Goal: Find specific page/section: Find specific page/section

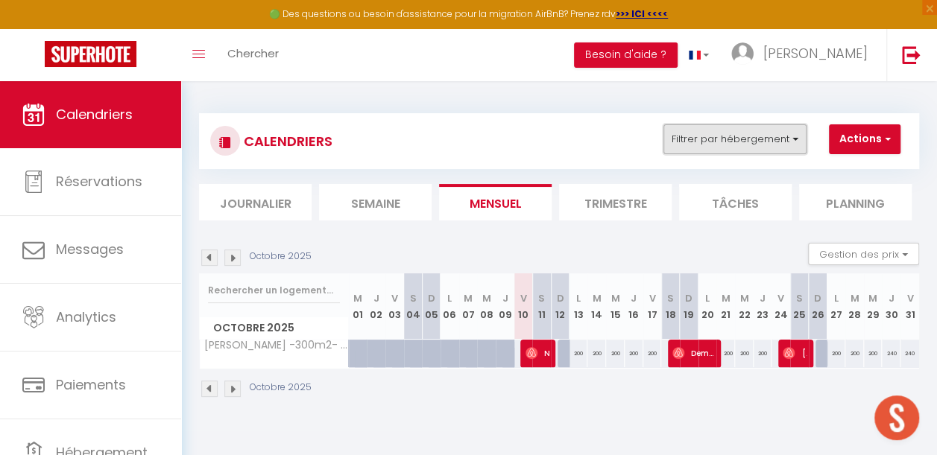
click at [729, 145] on button "Filtrer par hébergement" at bounding box center [734, 139] width 143 height 30
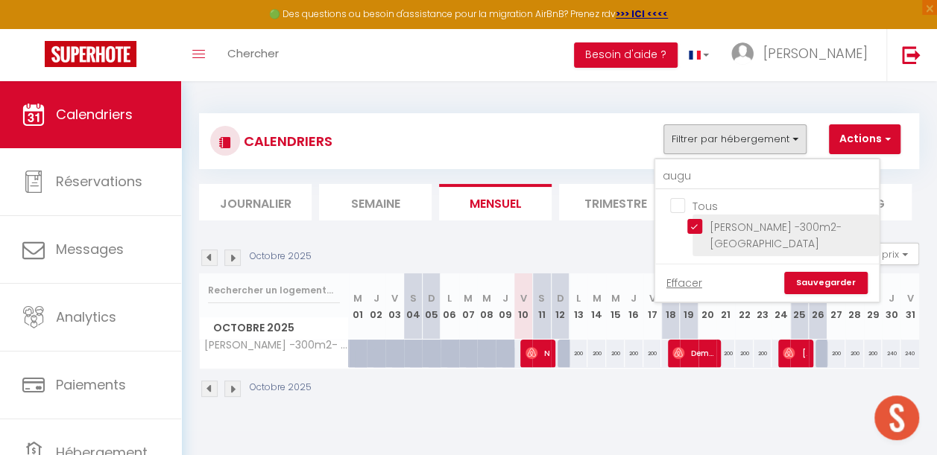
click at [702, 225] on input "[PERSON_NAME] -300m2- [GEOGRAPHIC_DATA]" at bounding box center [780, 226] width 186 height 15
checkbox input "false"
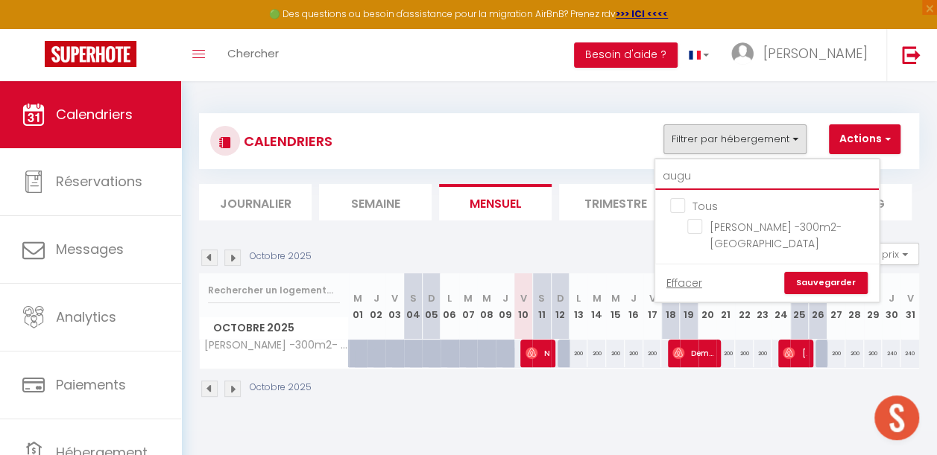
click at [707, 179] on input "augu" at bounding box center [767, 176] width 224 height 27
type input "au"
checkbox input "false"
type input "a"
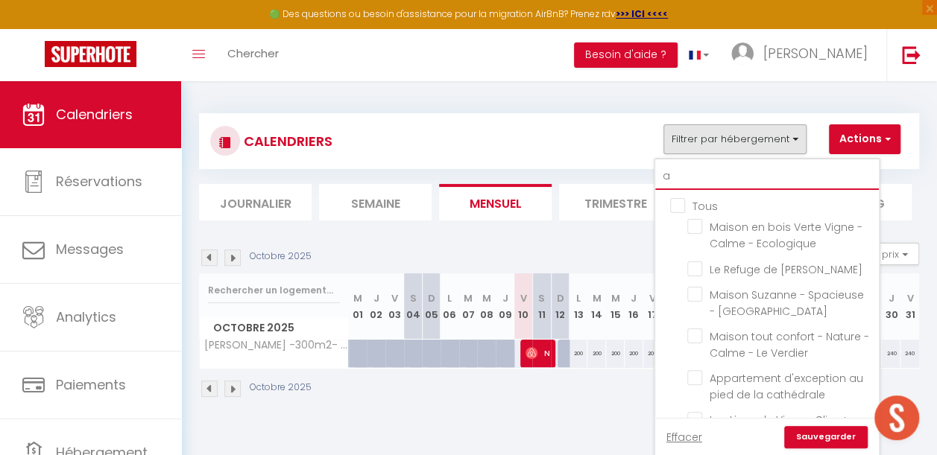
checkbox input "false"
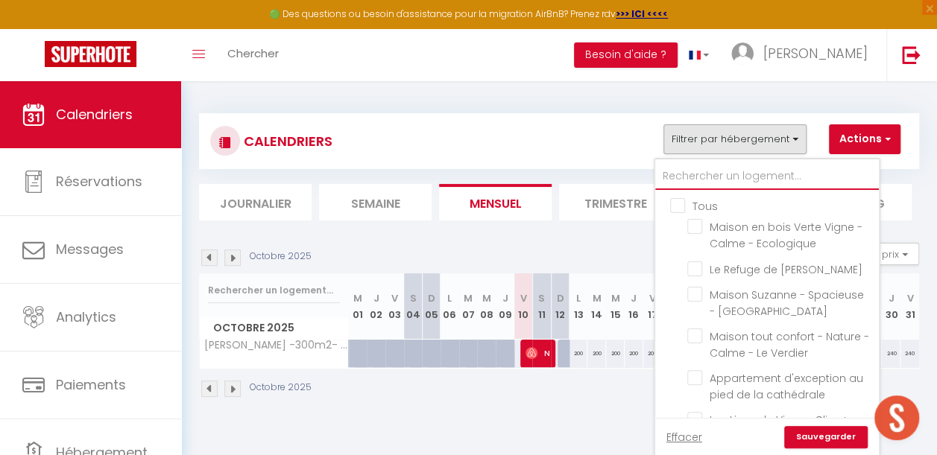
checkbox input "false"
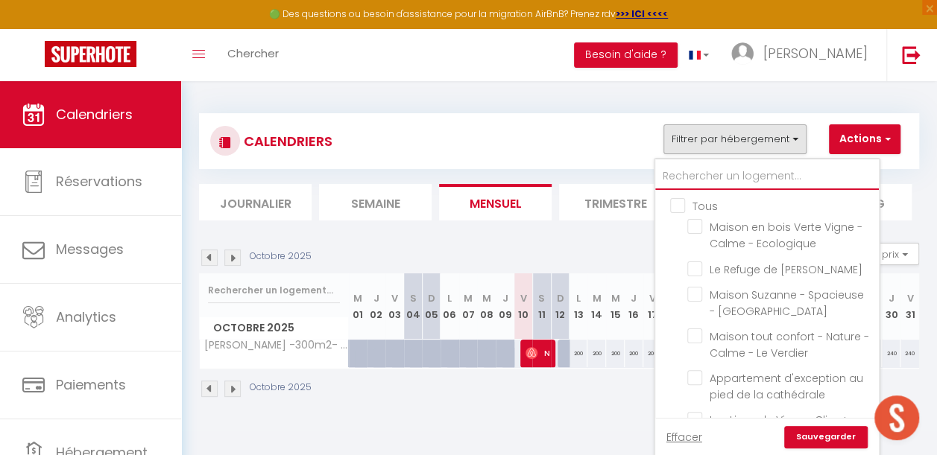
checkbox input "false"
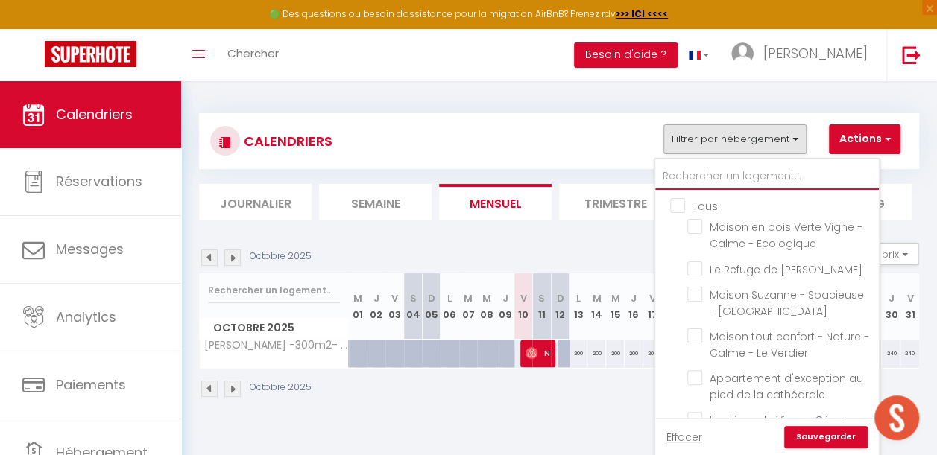
checkbox input "false"
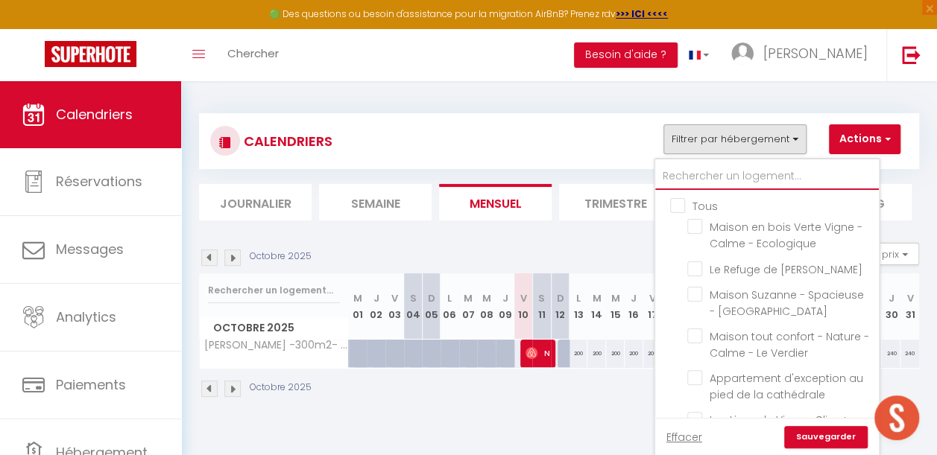
checkbox input "false"
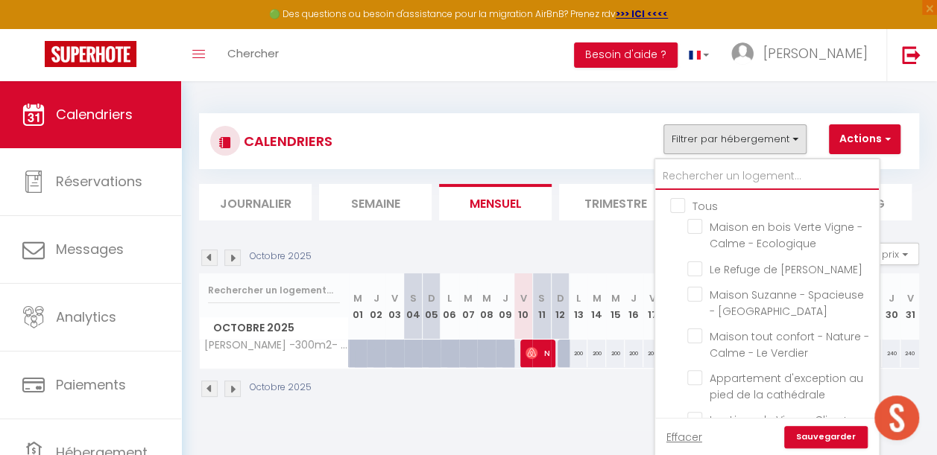
checkbox input "false"
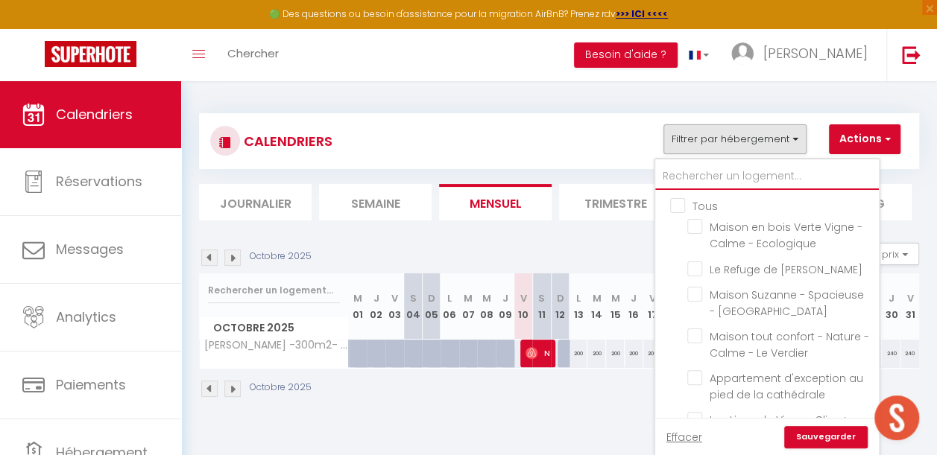
checkbox input "false"
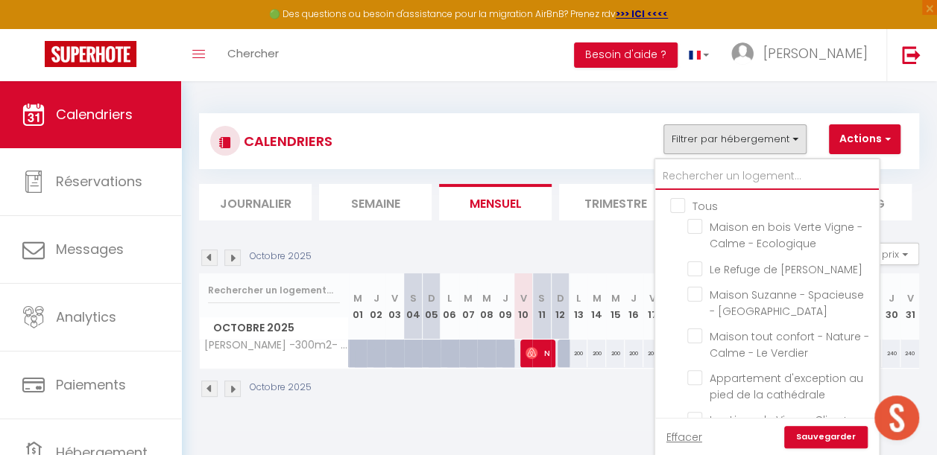
checkbox input "false"
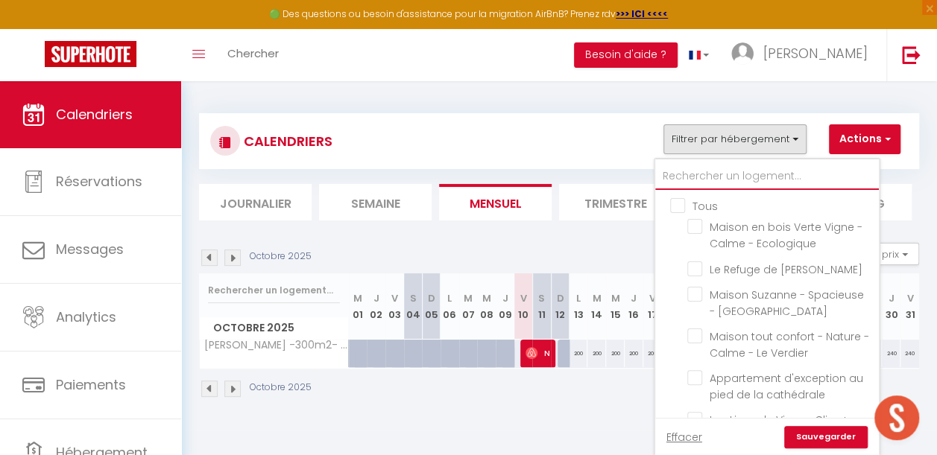
checkbox input "false"
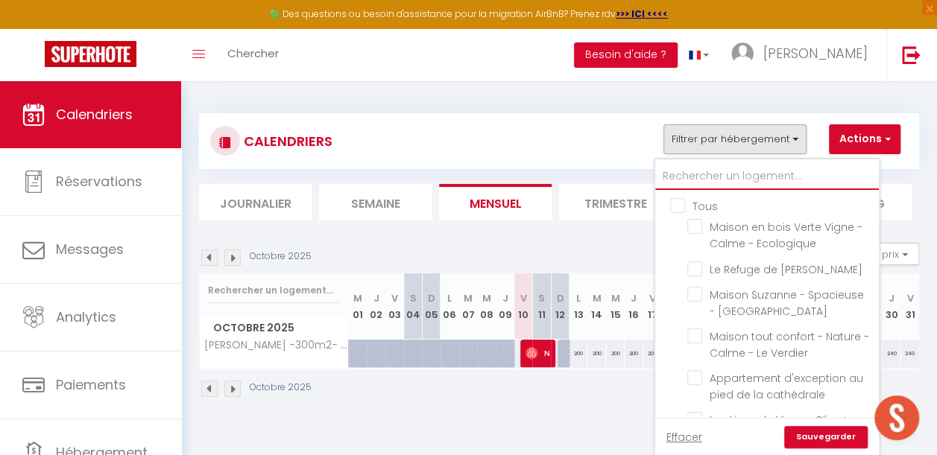
checkbox input "false"
